Goal: Check status: Check status

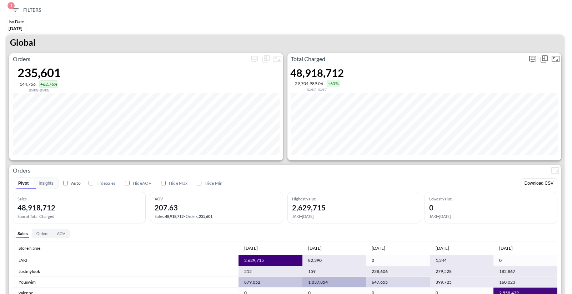
click at [530, 57] on icon "more" at bounding box center [532, 58] width 4 height 3
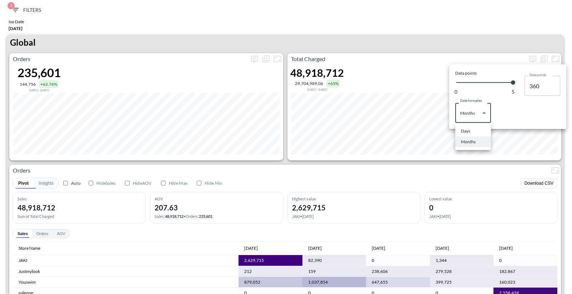
click at [462, 118] on body "BI.P.EYE, Interactive Analytics Dashboards 1 Filters Iso Date [DATE] Global Ord…" at bounding box center [286, 147] width 572 height 294
click at [462, 131] on div "Days" at bounding box center [465, 131] width 9 height 6
type input "Days"
type input "147"
click at [411, 24] on div at bounding box center [286, 147] width 572 height 294
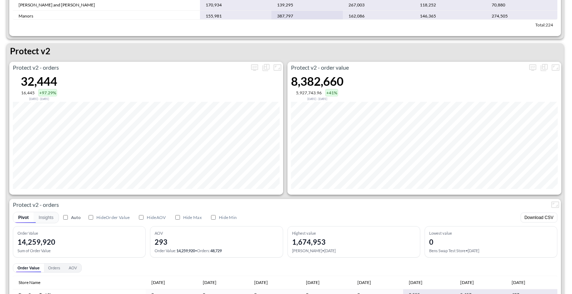
scroll to position [1345, 0]
click at [251, 67] on icon "more" at bounding box center [254, 67] width 7 height 6
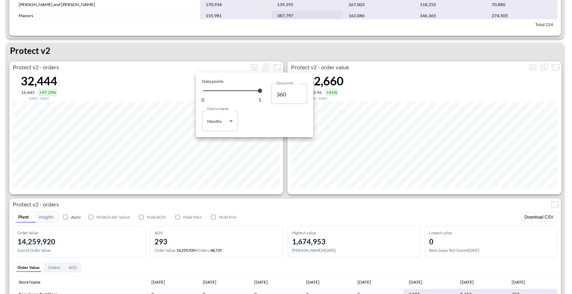
click at [225, 121] on body "BI.P.EYE, Interactive Analytics Dashboards 1 Filters Iso Date [DATE] Global Ord…" at bounding box center [286, 147] width 572 height 294
click at [218, 140] on li "Days" at bounding box center [220, 139] width 36 height 11
type input "Days"
type input "147"
click at [178, 51] on div at bounding box center [286, 147] width 572 height 294
